Goal: Task Accomplishment & Management: Manage account settings

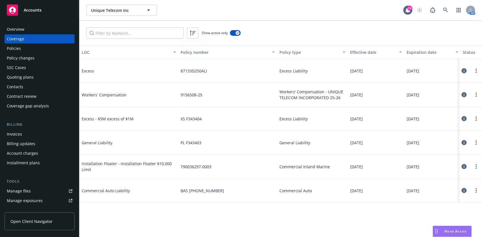
scroll to position [75, 0]
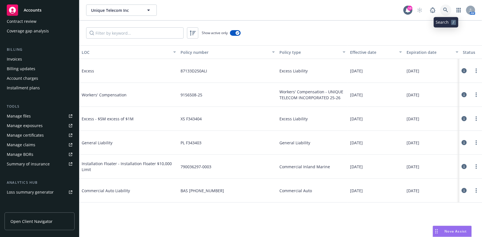
click at [449, 12] on link at bounding box center [445, 10] width 11 height 11
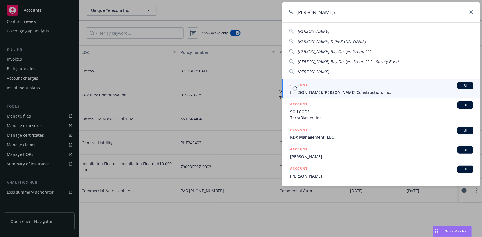
type input "elliott/"
click at [364, 90] on span "[PERSON_NAME]/[PERSON_NAME] Construction, Inc." at bounding box center [381, 93] width 183 height 6
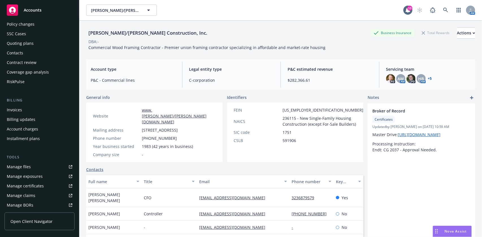
scroll to position [38, 0]
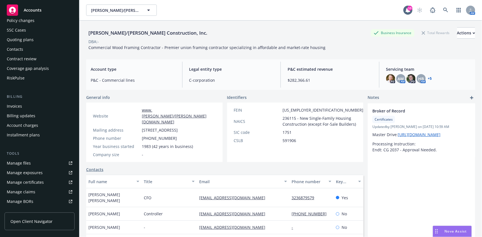
click at [30, 179] on div "Manage certificates" at bounding box center [25, 182] width 37 height 9
click at [443, 10] on icon at bounding box center [445, 10] width 5 height 5
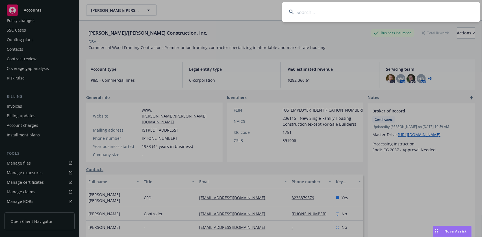
type input "LANTANA LED, In"
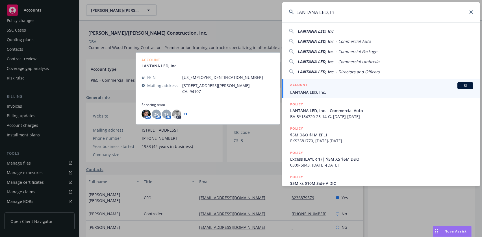
click at [323, 85] on div "ACCOUNT BI" at bounding box center [381, 85] width 183 height 7
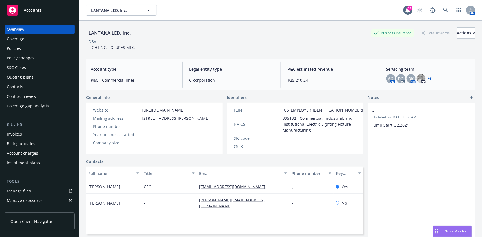
click at [18, 38] on div "Coverage" at bounding box center [16, 38] width 18 height 9
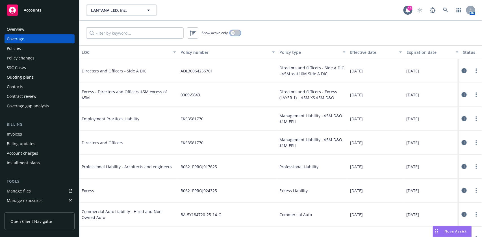
click at [233, 34] on icon "button" at bounding box center [233, 33] width 2 height 2
click at [126, 34] on input "Filter by keyword..." at bounding box center [134, 32] width 97 height 11
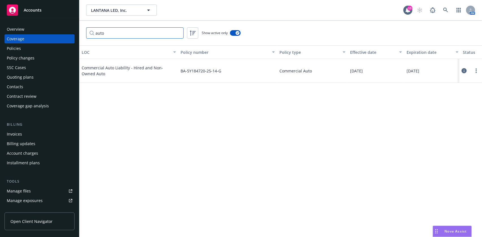
type input "auto"
click at [465, 74] on button at bounding box center [463, 70] width 5 height 11
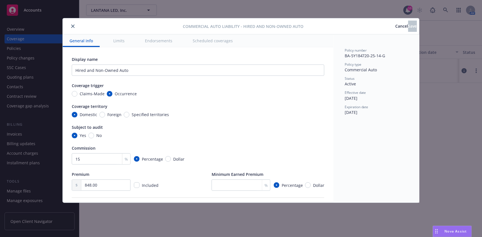
click at [395, 26] on span "Cancel" at bounding box center [401, 25] width 13 height 5
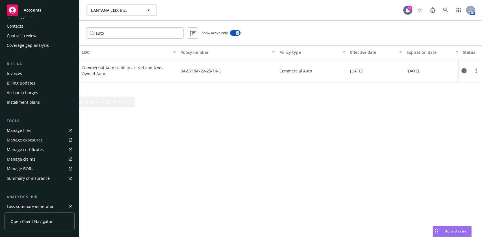
scroll to position [113, 0]
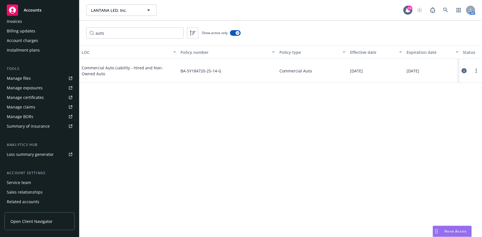
click at [23, 182] on div "Service team" at bounding box center [19, 182] width 24 height 9
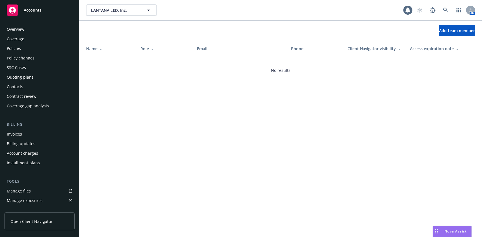
scroll to position [130, 0]
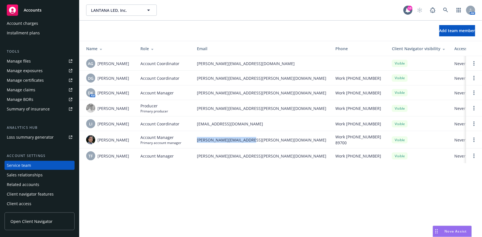
drag, startPoint x: 262, startPoint y: 142, endPoint x: 195, endPoint y: 145, distance: 66.7
click at [195, 145] on td "marlowe.milo@newfront.com" at bounding box center [261, 140] width 138 height 18
copy span "marlowe.milo@newfront.com"
drag, startPoint x: 262, startPoint y: 64, endPoint x: 193, endPoint y: 64, distance: 68.3
click at [193, 64] on td "anna.guard@newfront.com" at bounding box center [261, 63] width 138 height 15
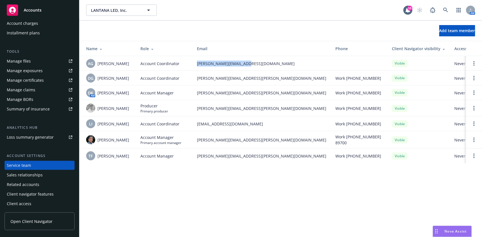
copy span "anna.guard@newfront.com"
click at [450, 11] on link at bounding box center [445, 10] width 11 height 11
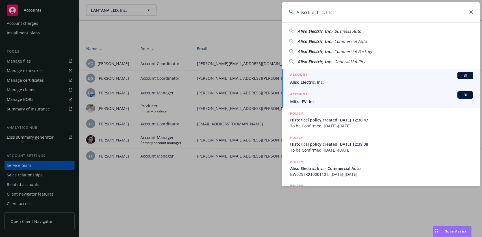
type input "Aliso Electric, Inc."
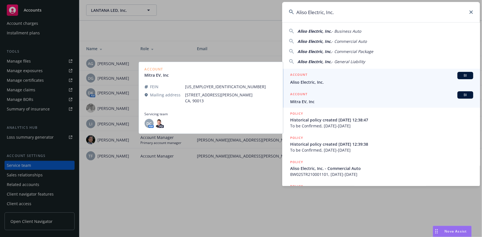
click at [341, 81] on span "Aliso Electric, Inc." at bounding box center [381, 82] width 183 height 6
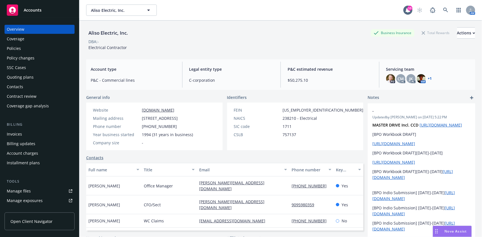
scroll to position [38, 0]
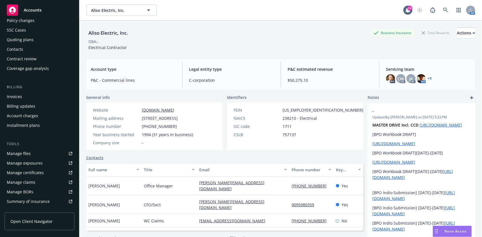
click at [28, 173] on div "Manage certificates" at bounding box center [25, 173] width 37 height 9
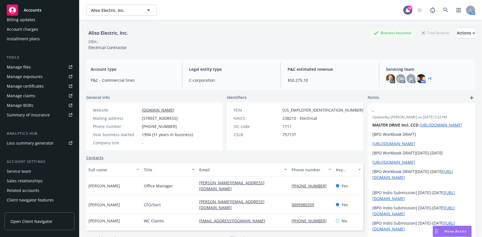
scroll to position [130, 0]
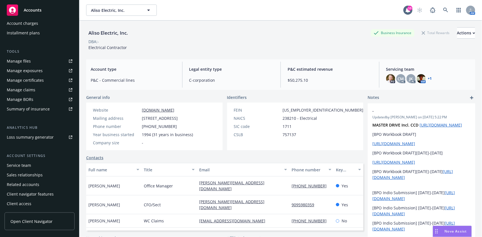
click at [30, 169] on div "Service team" at bounding box center [40, 165] width 66 height 9
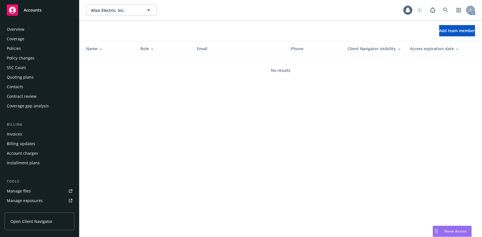
scroll to position [130, 0]
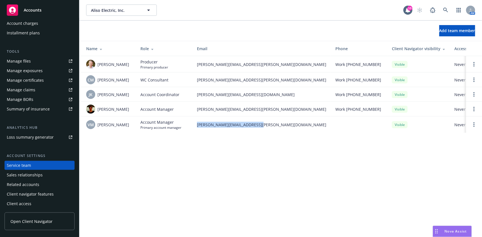
drag, startPoint x: 265, startPoint y: 131, endPoint x: 197, endPoint y: 132, distance: 67.5
click at [197, 132] on td "veronica.murguia@newfront.com" at bounding box center [261, 125] width 138 height 16
copy span "veronica.murguia@newfront.com"
click at [446, 12] on icon at bounding box center [445, 10] width 5 height 5
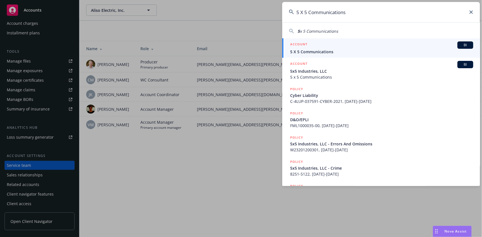
type input "5 X 5 Communications"
click at [370, 48] on div "ACCOUNT BI" at bounding box center [381, 45] width 183 height 7
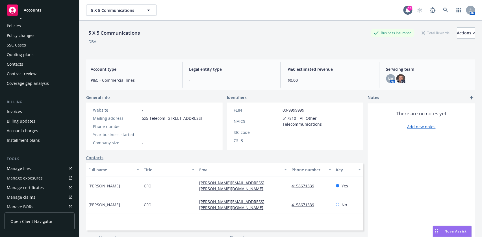
scroll to position [38, 0]
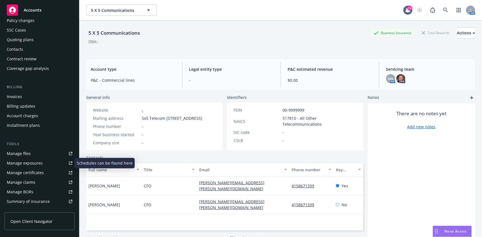
click at [31, 175] on div "Manage certificates" at bounding box center [25, 173] width 37 height 9
click at [39, 169] on div "Manage certificates" at bounding box center [25, 173] width 37 height 9
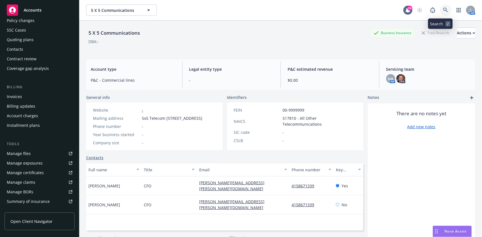
click at [443, 11] on icon at bounding box center [445, 10] width 5 height 5
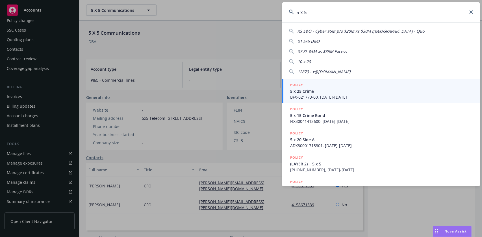
click at [373, 12] on input "5 x 5" at bounding box center [381, 12] width 198 height 20
paste input "X 5 Telecom"
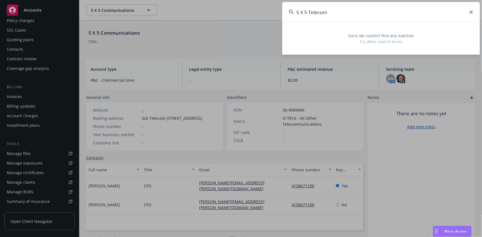
click at [316, 12] on input "5 X 5 Telecom" at bounding box center [381, 12] width 198 height 20
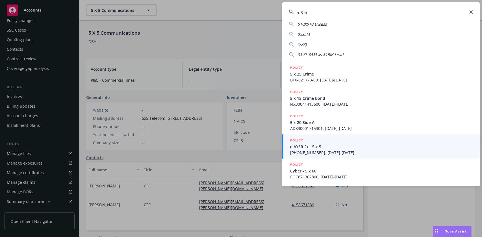
scroll to position [0, 0]
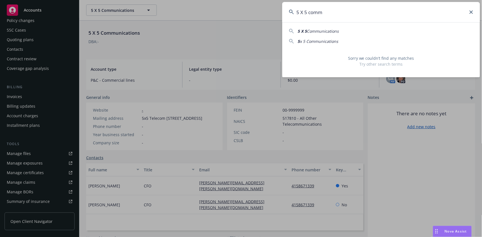
click at [323, 29] on span "Communications" at bounding box center [323, 31] width 32 height 5
type input "5 X 5 Communications"
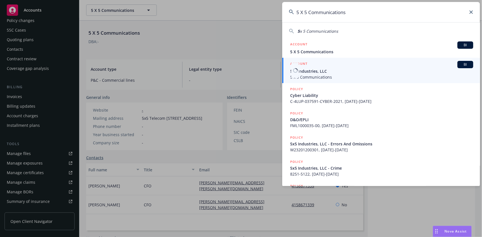
click at [337, 70] on span "5x5 Industries, LLC" at bounding box center [381, 71] width 183 height 6
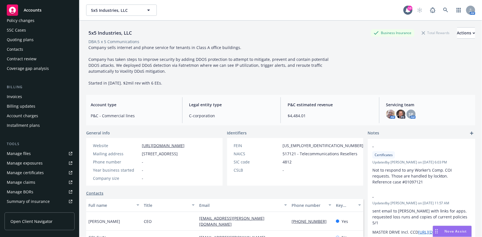
click at [32, 171] on div "Manage certificates" at bounding box center [25, 173] width 37 height 9
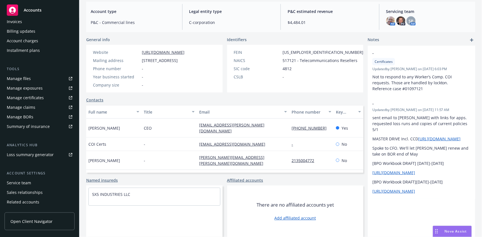
scroll to position [130, 0]
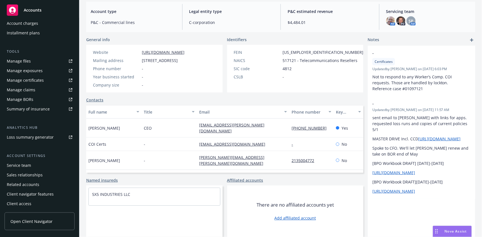
click at [33, 165] on div "Service team" at bounding box center [40, 165] width 66 height 9
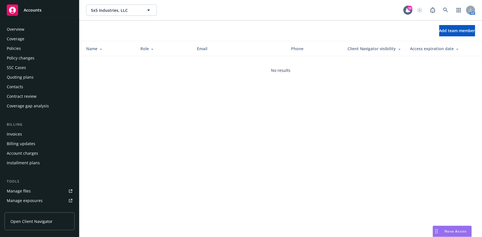
scroll to position [130, 0]
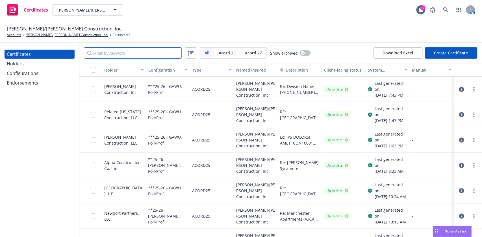
click at [125, 55] on input "Filter by keyword" at bounding box center [133, 52] width 98 height 11
paste input "MW Residential SoCal Corp."
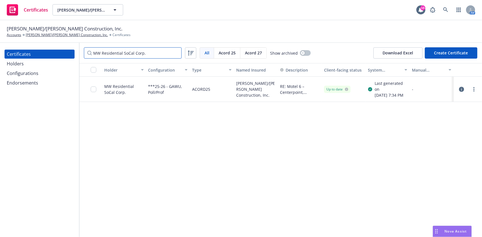
type input "MW Residential SoCal Corp."
click at [472, 93] on div at bounding box center [473, 89] width 7 height 7
click at [473, 92] on icon "more" at bounding box center [473, 89] width 1 height 5
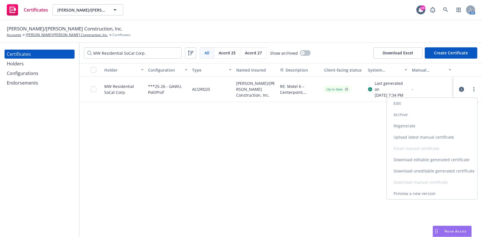
click at [411, 194] on link "Preview a new version" at bounding box center [432, 193] width 90 height 11
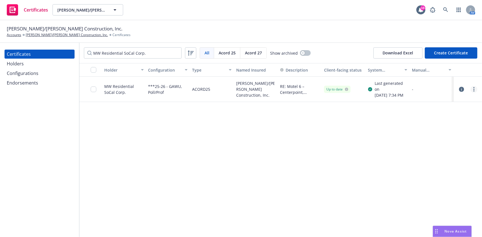
click at [472, 93] on link "more" at bounding box center [473, 89] width 7 height 7
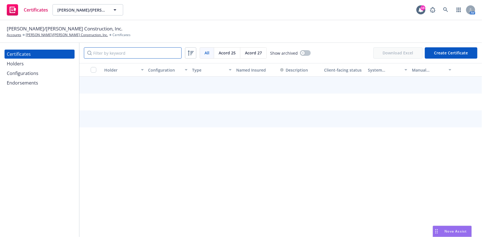
click at [114, 56] on input "Filter by keyword" at bounding box center [133, 52] width 98 height 11
paste input "MW Residential SoCal Corp."
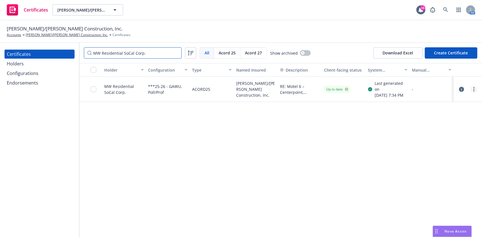
type input "MW Residential SoCal Corp."
click at [475, 93] on link "more" at bounding box center [473, 89] width 7 height 7
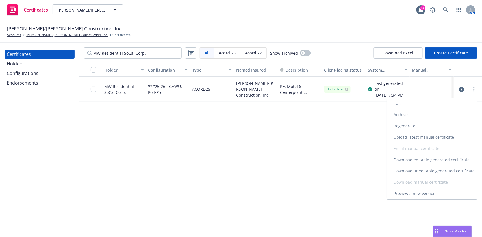
click at [417, 129] on link "Regenerate" at bounding box center [432, 126] width 90 height 11
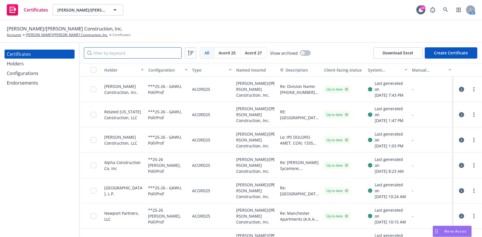
click at [129, 57] on input "Filter by keyword" at bounding box center [133, 52] width 98 height 11
paste input "MW Residential SoCal Corp."
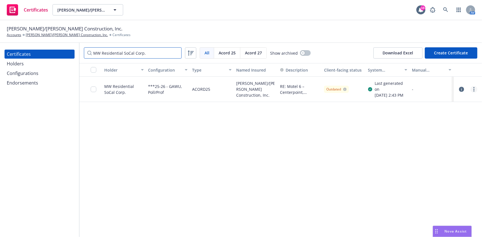
type input "MW Residential SoCal Corp."
click at [478, 98] on div at bounding box center [467, 89] width 28 height 25
click at [472, 93] on link "more" at bounding box center [473, 89] width 7 height 7
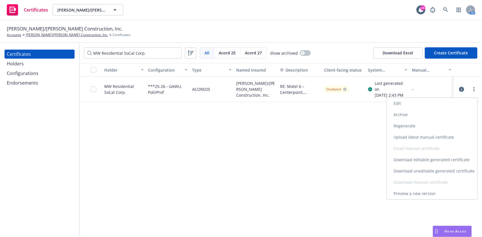
click at [425, 171] on link "Download uneditable generated certificate" at bounding box center [432, 171] width 90 height 11
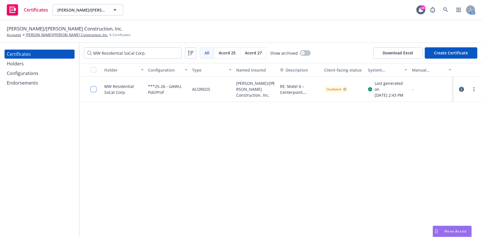
click at [91, 91] on input "checkbox" at bounding box center [94, 90] width 6 height 6
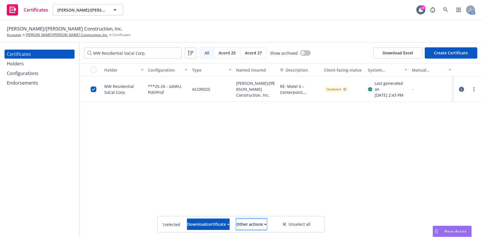
click at [267, 223] on div "Other actions" at bounding box center [251, 224] width 30 height 11
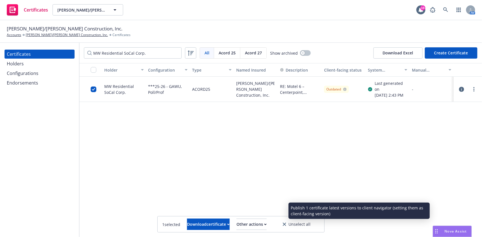
click at [267, 212] on link "Publish certificate" at bounding box center [241, 210] width 52 height 11
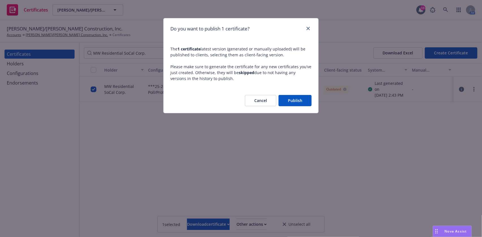
click at [295, 104] on button "Publish" at bounding box center [294, 100] width 33 height 11
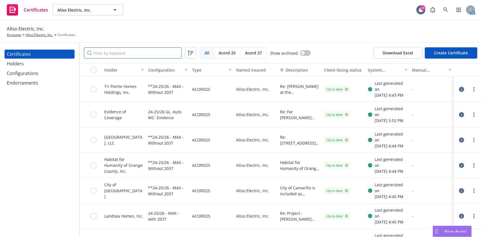
drag, startPoint x: 137, startPoint y: 47, endPoint x: 124, endPoint y: 52, distance: 13.5
paste input "Oak Hills Land Holdings, LLC [STREET_ADDRESS][US_STATE]"
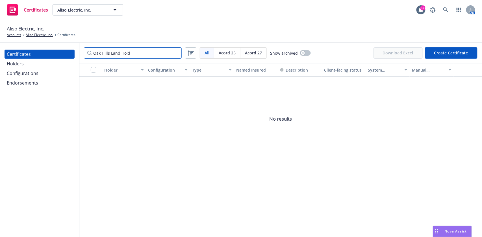
type input "Oak Hills Land Hold"
click at [41, 63] on div "Holders" at bounding box center [40, 63] width 66 height 9
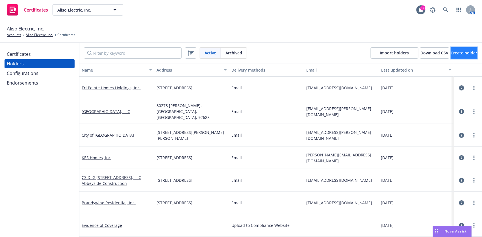
click at [455, 56] on button "Create holder" at bounding box center [464, 52] width 27 height 11
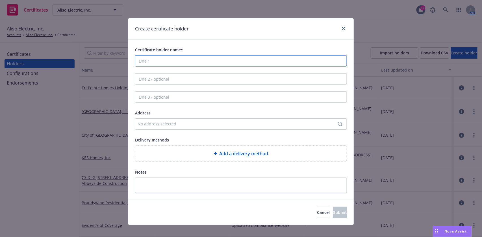
click at [152, 63] on input "Certificate holder name*" at bounding box center [241, 60] width 212 height 11
paste input "Oak Hills Land Holdings, LLC [STREET_ADDRESS][US_STATE]"
drag, startPoint x: 316, startPoint y: 60, endPoint x: 189, endPoint y: 65, distance: 127.1
click at [189, 65] on input "Oak Hills Land Holdings, LLC [STREET_ADDRESS][US_STATE]" at bounding box center [241, 60] width 212 height 11
type input "Oak Hills Land Holdings, LLC"
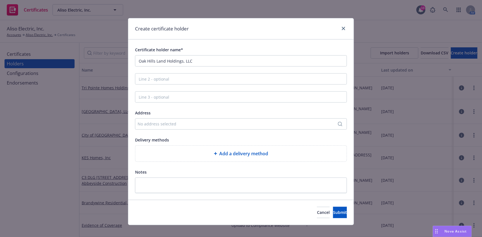
click at [187, 129] on div "No address selected" at bounding box center [241, 124] width 212 height 11
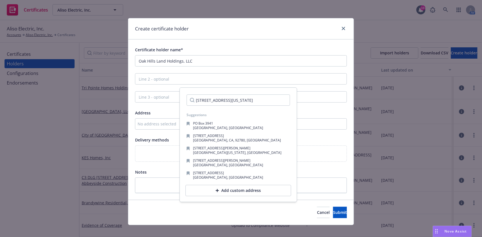
scroll to position [0, 44]
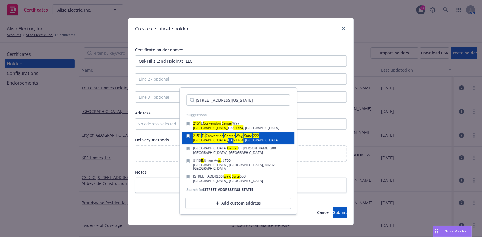
type input "[STREET_ADDRESS][US_STATE]"
click at [262, 137] on div "2151 E. Convention Center Way, Suite 222 Ontario, CA, 91764 , USA" at bounding box center [238, 138] width 103 height 8
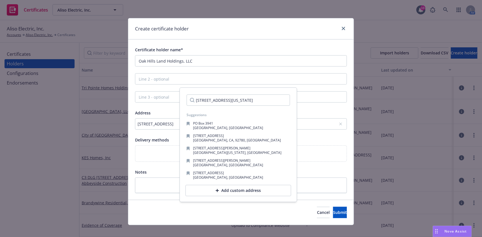
scroll to position [0, 0]
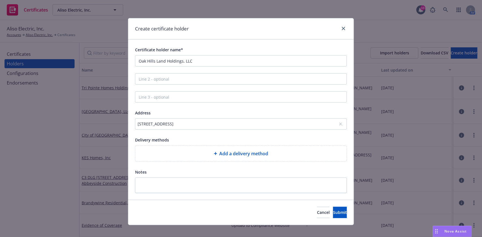
click at [215, 152] on div at bounding box center [217, 153] width 6 height 3
select select "EMAIL"
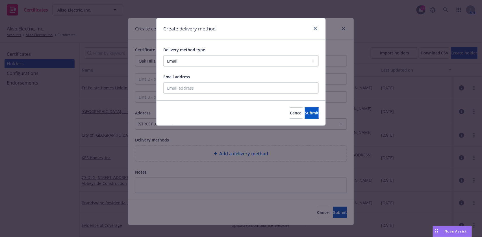
click at [182, 96] on div "Delivery method type Select delivery method type Email Mail Fax Upload to Compl…" at bounding box center [240, 70] width 169 height 61
click at [182, 89] on input "Email address" at bounding box center [240, 87] width 155 height 11
paste input "Hala@PaladinRiskManagement.com"
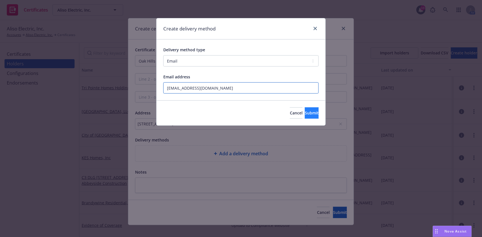
type input "Hala@PaladinRiskManagement.com"
click at [305, 117] on button "Submit" at bounding box center [312, 113] width 14 height 11
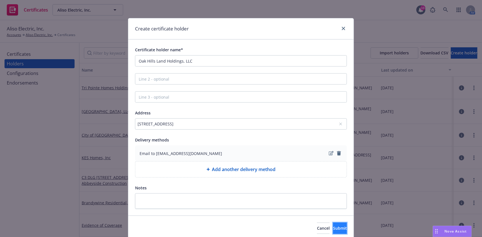
click at [333, 233] on button "Submit" at bounding box center [340, 228] width 14 height 11
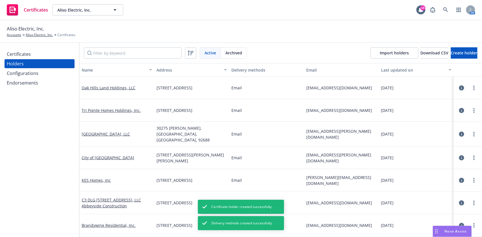
click at [10, 56] on div "Certificates" at bounding box center [19, 54] width 24 height 9
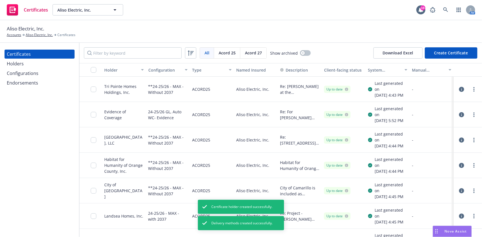
click at [451, 49] on button "Create Certificate" at bounding box center [451, 52] width 53 height 11
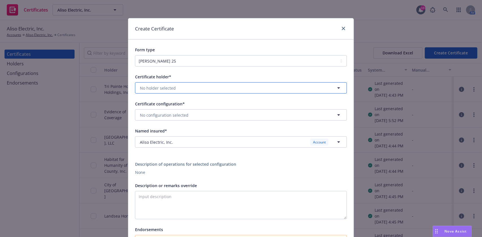
click at [173, 89] on button "No holder selected" at bounding box center [241, 87] width 212 height 11
click at [176, 82] on div "Certificate holder* No holder selected" at bounding box center [241, 83] width 212 height 20
click at [173, 86] on button "No holder selected" at bounding box center [241, 87] width 212 height 11
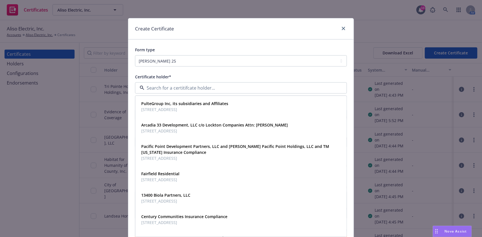
paste input "Oak Hills Land H"
type input "Oak Hills Land H"
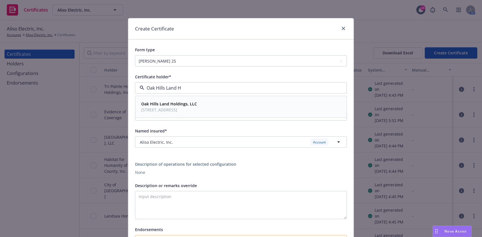
click at [151, 114] on div "Oak Hills Land Holdings, LLC 2151 E. Convention Center Way, Suite 222, Ontario,…" at bounding box center [168, 107] width 59 height 14
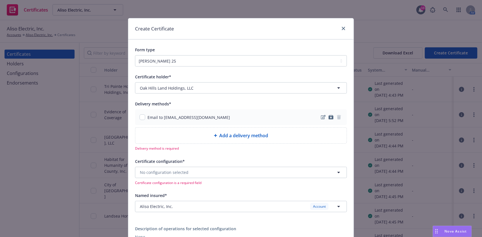
click at [139, 119] on div "Email to Hala@PaladinRiskManagement.com" at bounding box center [184, 118] width 90 height 6
click at [140, 116] on input "checkbox" at bounding box center [142, 118] width 6 height 6
checkbox input "true"
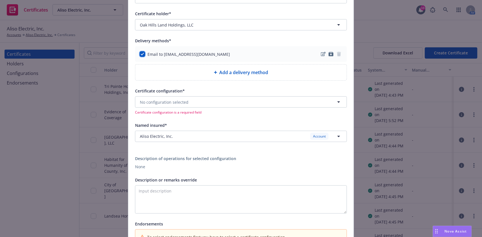
scroll to position [75, 0]
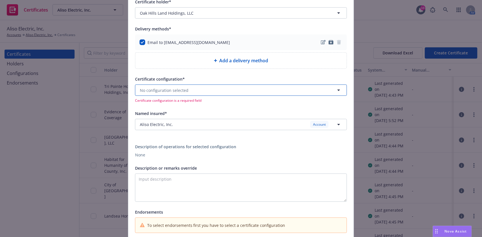
click at [185, 88] on button "No configuration selected" at bounding box center [241, 90] width 212 height 11
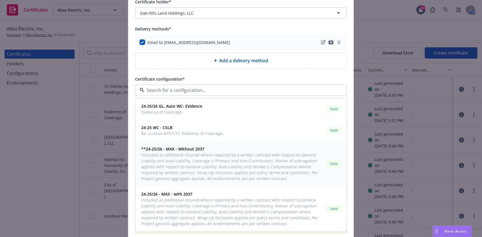
click at [194, 165] on span "included as additional insured where required by a written contract with respec…" at bounding box center [232, 167] width 182 height 30
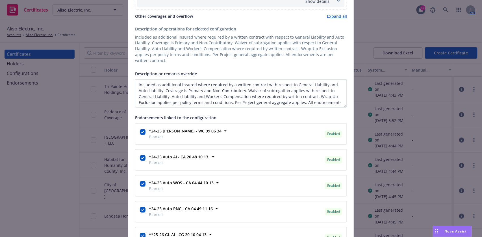
scroll to position [339, 0]
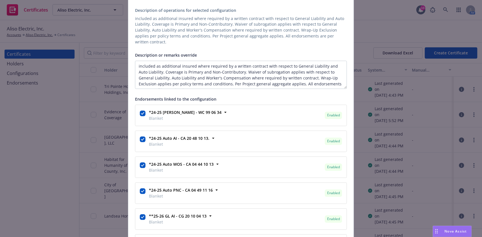
click at [132, 59] on div "Certificate holder* No holder selected Delivery methods* Email to Hala@PaladinR…" at bounding box center [240, 68] width 225 height 681
click at [135, 61] on textarea "included as additional insured where required by a written contract with respec…" at bounding box center [241, 75] width 212 height 28
paste textarea "FH II Homebuilders, Inc. ii. FH II, LLC iii. FH II, GP iv. FH II Nu Ventures, L…"
click at [180, 61] on textarea "FH II Homebuilders, Inc. ii. FH II, LLC iii. FH II, GP iv. FH II Nu Ventures, L…" at bounding box center [241, 75] width 212 height 28
paste textarea "Contractor"
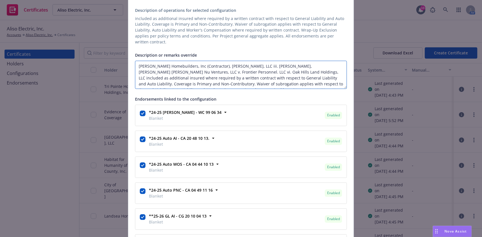
click at [221, 61] on textarea "FH II Homebuilders, Inc (Contractor), FH II, LLC iii. FH II, GP iv. FH II Nu Ve…" at bounding box center [241, 75] width 212 height 28
click at [238, 61] on textarea "FH II Homebuilders, Inc (Contractor), FH II, LLC, FH II, GP iv. FH II Nu Ventur…" at bounding box center [241, 75] width 212 height 28
click at [282, 61] on textarea "FH II Homebuilders, Inc (Contractor), FH II, LLC, FH II, GP, FH II Nu Ventures,…" at bounding box center [241, 75] width 212 height 28
click at [280, 61] on textarea "FH II Homebuilders, Inc (Contractor), FH II, LLC, FH II, GP, FH II Nu Ventures,…" at bounding box center [241, 75] width 212 height 28
click at [326, 61] on textarea "FH II Homebuilders, Inc (Contractor), FH II, LLC, FH II, GP, FH II Nu Ventures,…" at bounding box center [241, 75] width 212 height 28
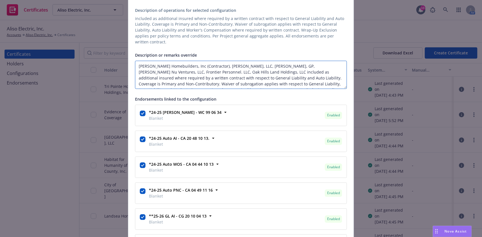
click at [188, 67] on textarea "FH II Homebuilders, Inc (Contractor), FH II, LLC, FH II, GP, FH II Nu Ventures,…" at bounding box center [241, 75] width 212 height 28
paste textarea "Owner"
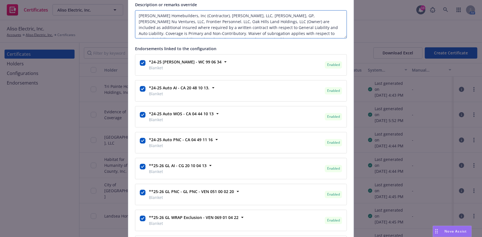
scroll to position [527, 0]
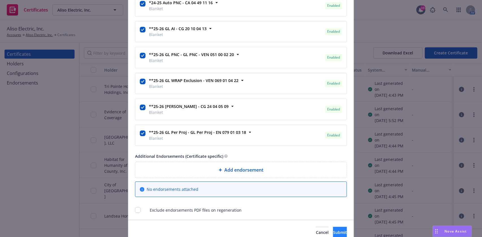
type textarea "FH II Homebuilders, Inc (Contractor), FH II, LLC, FH II, GP, FH II Nu Ventures,…"
click at [333, 230] on span "Submit" at bounding box center [340, 232] width 14 height 5
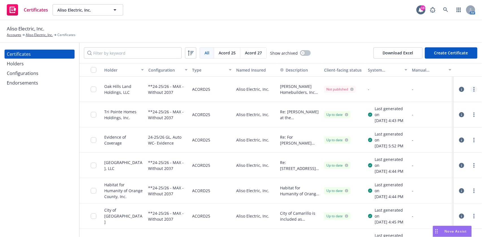
click at [470, 87] on link "more" at bounding box center [473, 89] width 7 height 7
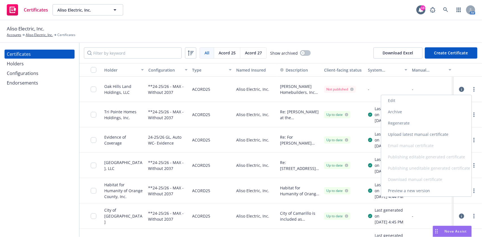
click at [452, 96] on link "Edit" at bounding box center [426, 100] width 90 height 11
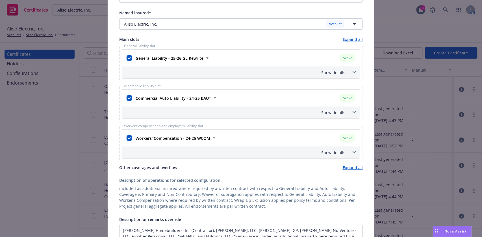
scroll to position [151, 0]
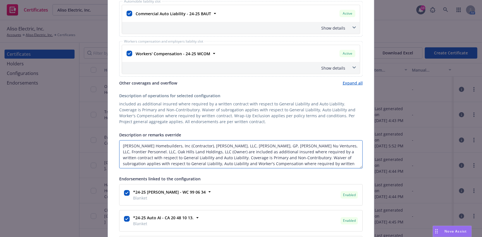
click at [119, 145] on textarea "FH II Homebuilders, Inc (Contractor), FH II, LLC, FH II, GP, FH II Nu Ventures,…" at bounding box center [240, 155] width 243 height 28
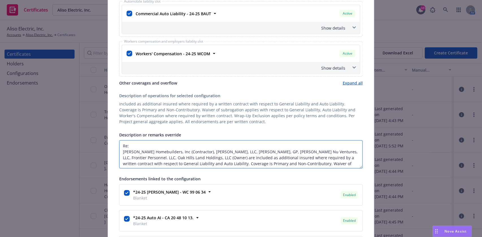
paste textarea "Oak Hills | Assisted Living Project"
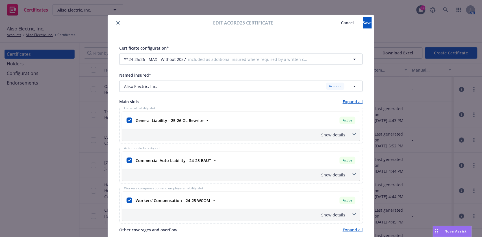
scroll to position [0, 0]
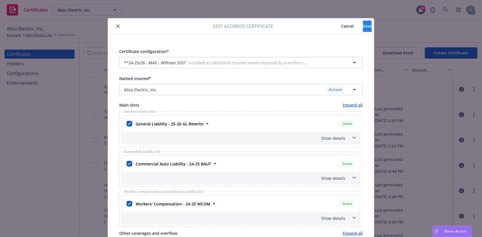
type textarea "Re: Oak Hills | Assisted Living Project FH II Homebuilders, Inc (Contractor), F…"
click at [363, 25] on button "Save" at bounding box center [367, 26] width 9 height 11
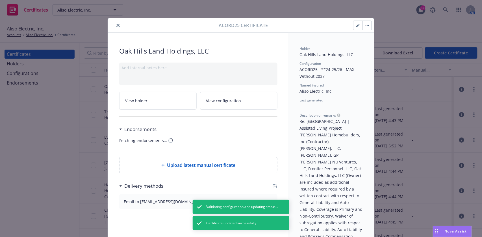
click at [470, 89] on div "Acord25 Certificate Oak Hills Land Holdings, LLC Add internal notes here... Vie…" at bounding box center [241, 118] width 482 height 237
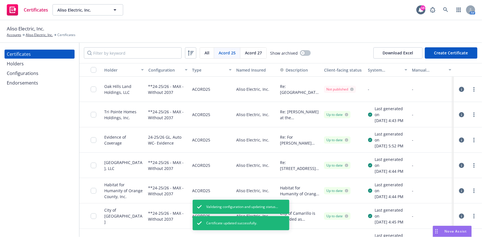
click at [473, 89] on circle "more" at bounding box center [473, 89] width 1 height 1
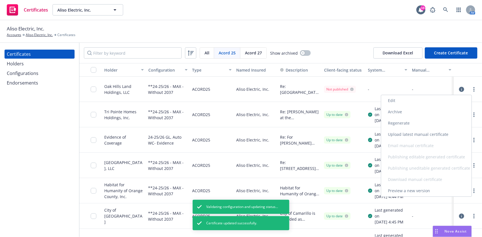
click at [422, 121] on link "Regenerate" at bounding box center [426, 123] width 90 height 11
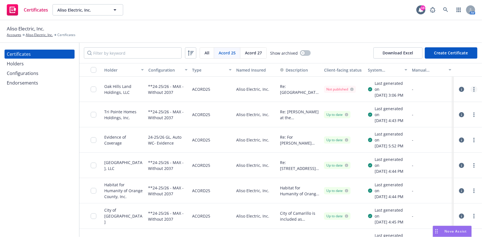
click at [470, 91] on link "more" at bounding box center [473, 89] width 7 height 7
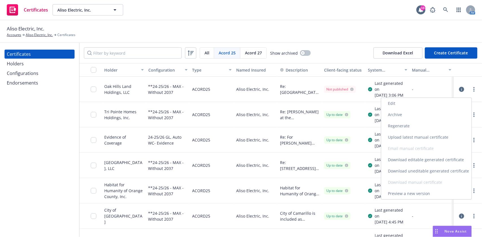
click at [417, 170] on link "Download uneditable generated certificate" at bounding box center [426, 171] width 90 height 11
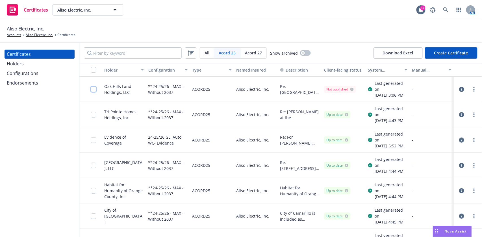
drag, startPoint x: 93, startPoint y: 93, endPoint x: 103, endPoint y: 112, distance: 21.5
click at [93, 92] on input "checkbox" at bounding box center [94, 90] width 6 height 6
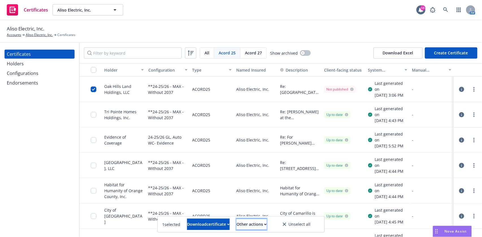
click at [267, 228] on div "Other actions" at bounding box center [251, 224] width 30 height 11
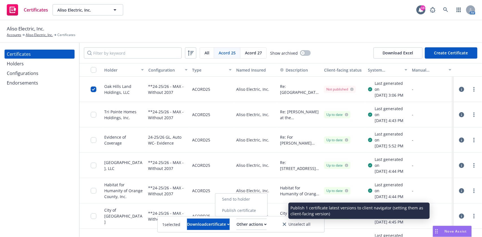
click at [265, 213] on link "Publish certificate" at bounding box center [241, 210] width 52 height 11
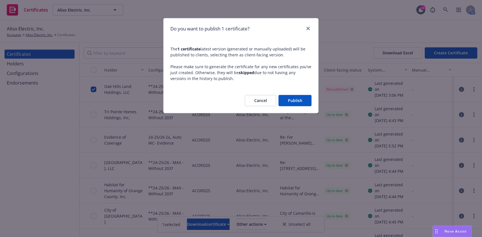
click at [297, 100] on button "Publish" at bounding box center [294, 100] width 33 height 11
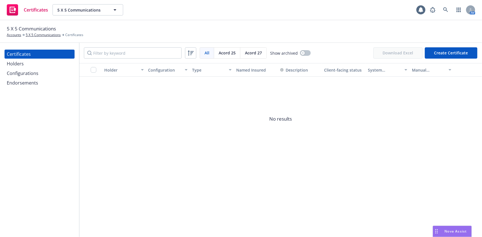
click at [37, 68] on div "Holders" at bounding box center [40, 63] width 66 height 9
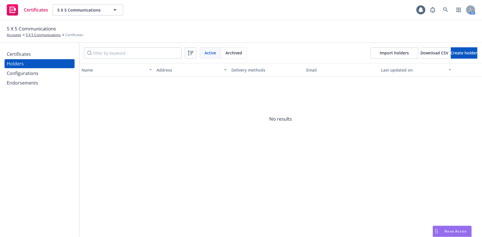
click at [36, 71] on div "Configurations" at bounding box center [23, 73] width 32 height 9
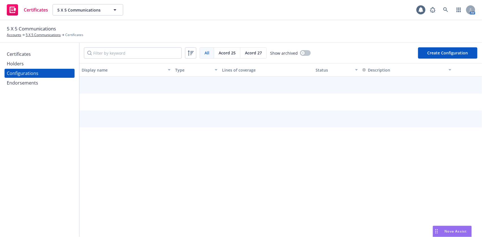
click at [35, 56] on div "Certificates" at bounding box center [40, 54] width 66 height 9
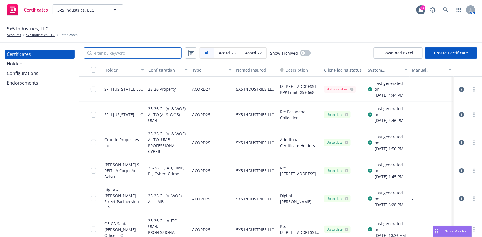
click at [149, 49] on input "Filter by keyword" at bounding box center [133, 52] width 98 height 11
paste input "Rising Realty Partners LP [STREET_ADDRESS][US_STATE]"
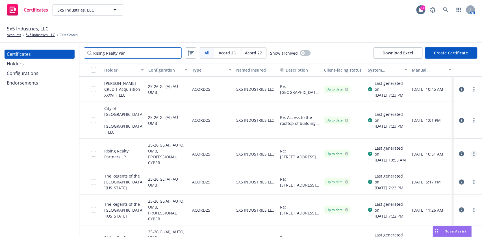
type input "Rising Realty Par"
click at [470, 155] on link "more" at bounding box center [473, 154] width 7 height 7
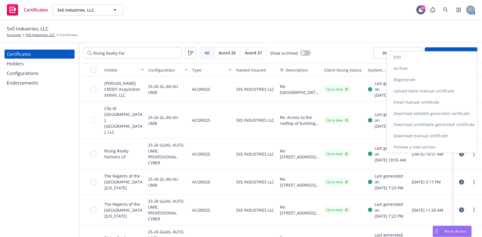
click at [441, 149] on link "Preview a new version" at bounding box center [432, 147] width 90 height 11
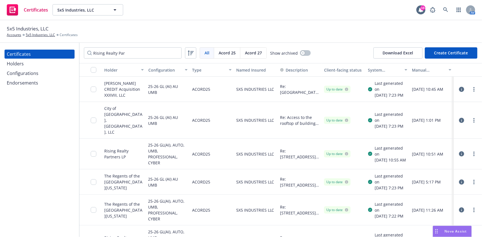
click at [459, 152] on icon "button" at bounding box center [461, 154] width 5 height 5
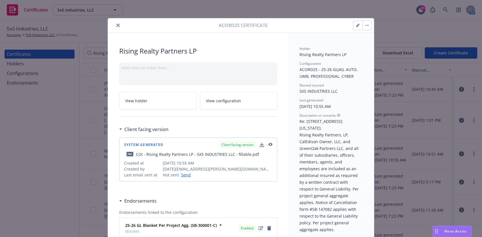
click at [364, 27] on button "button" at bounding box center [366, 25] width 9 height 9
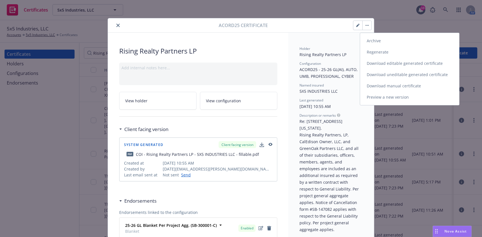
click at [382, 53] on link "Regenerate" at bounding box center [409, 52] width 99 height 11
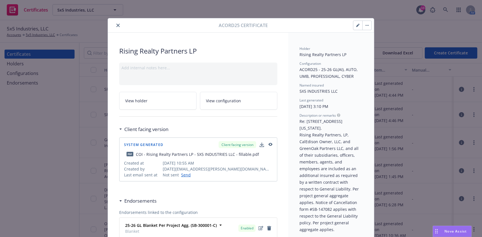
click at [366, 26] on button "button" at bounding box center [366, 25] width 9 height 9
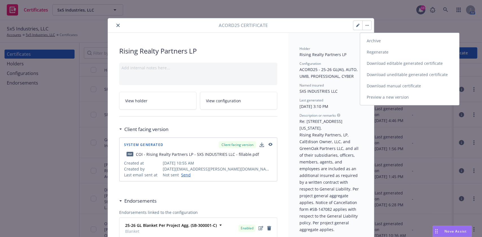
click at [378, 76] on link "Download uneditable generated certificate" at bounding box center [409, 74] width 99 height 11
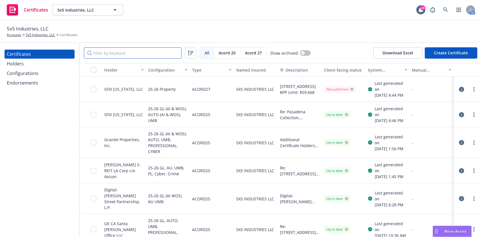
click at [132, 51] on input "Filter by keyword" at bounding box center [133, 52] width 98 height 11
paste input "Rising Realty Partners LP [STREET_ADDRESS][US_STATE]"
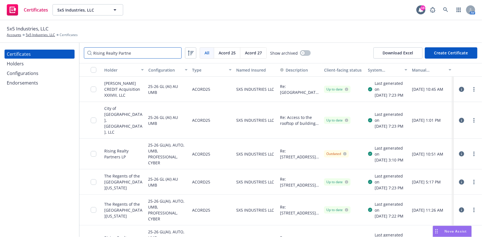
type input "Rising Realty Partne"
click at [94, 154] on input "checkbox" at bounding box center [94, 154] width 6 height 6
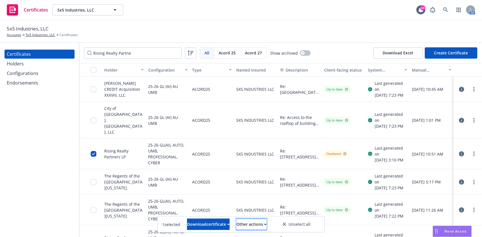
click at [259, 228] on div "Other actions" at bounding box center [251, 224] width 30 height 11
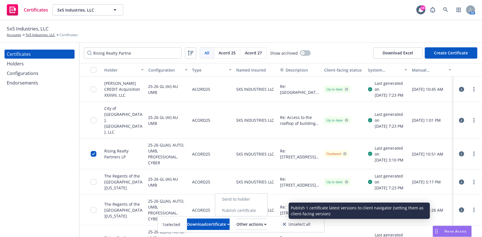
click at [260, 213] on link "Publish certificate" at bounding box center [241, 210] width 52 height 11
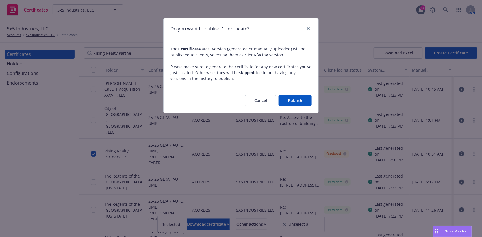
click at [294, 100] on button "Publish" at bounding box center [294, 100] width 33 height 11
